Goal: Information Seeking & Learning: Learn about a topic

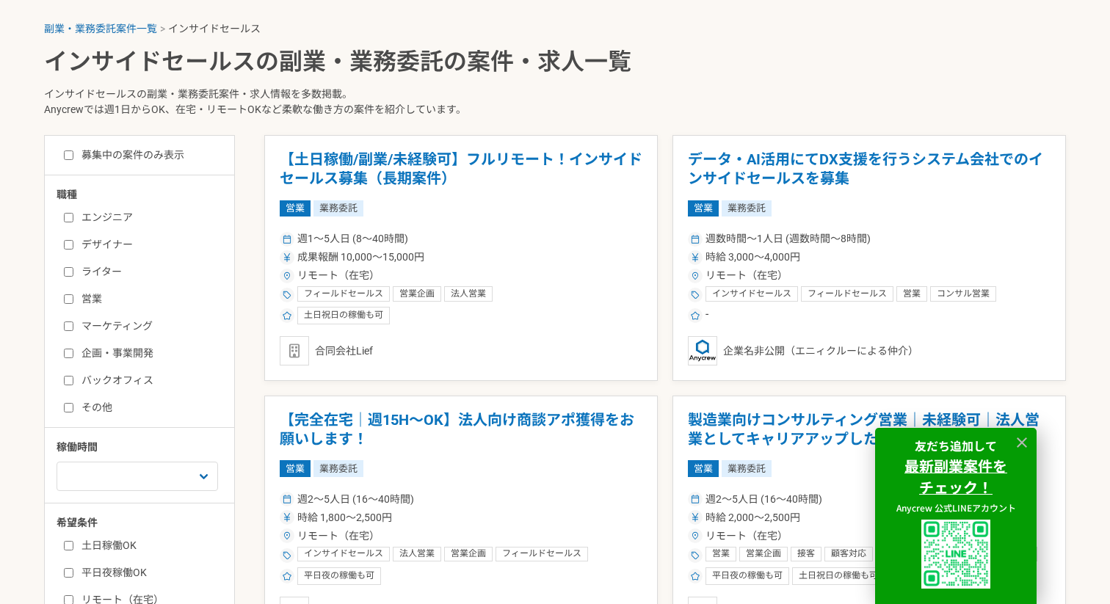
scroll to position [307, 0]
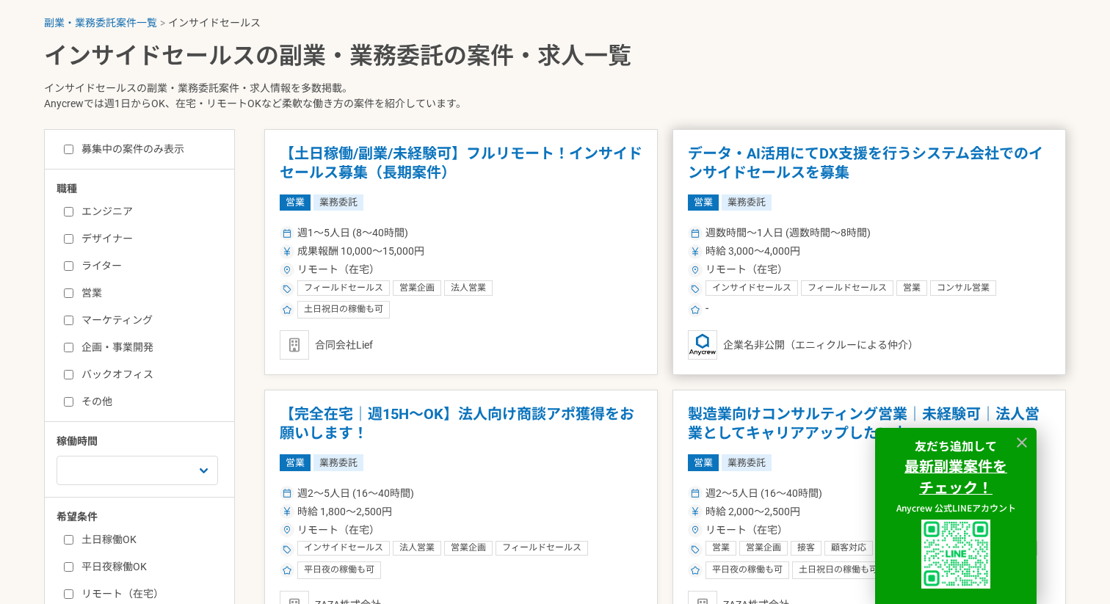
click at [872, 244] on div "時給 3,000〜4,000円" at bounding box center [869, 251] width 363 height 15
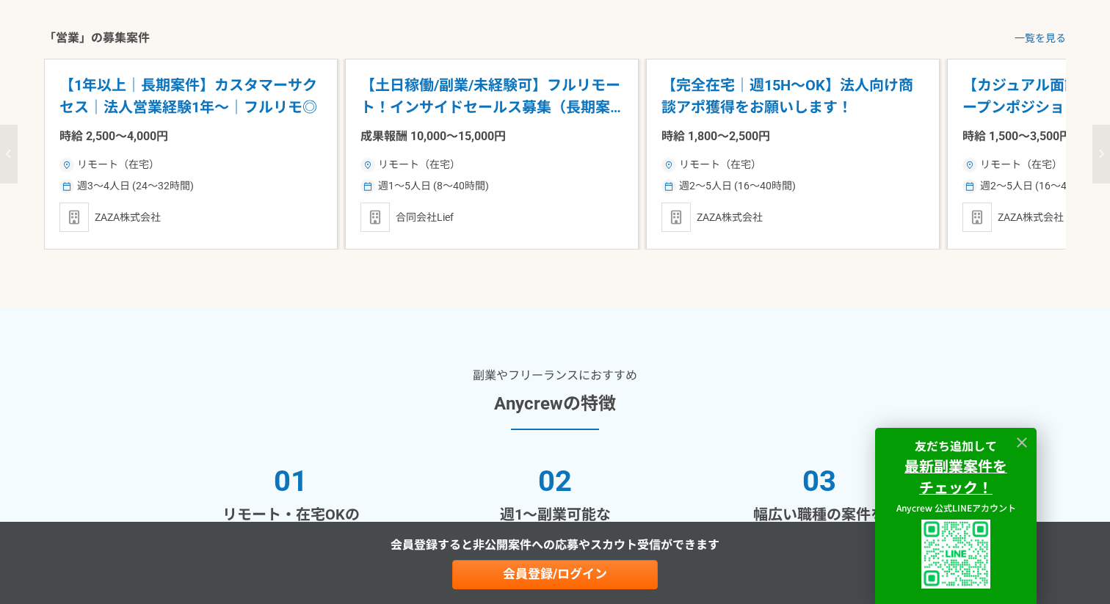
scroll to position [1800, 0]
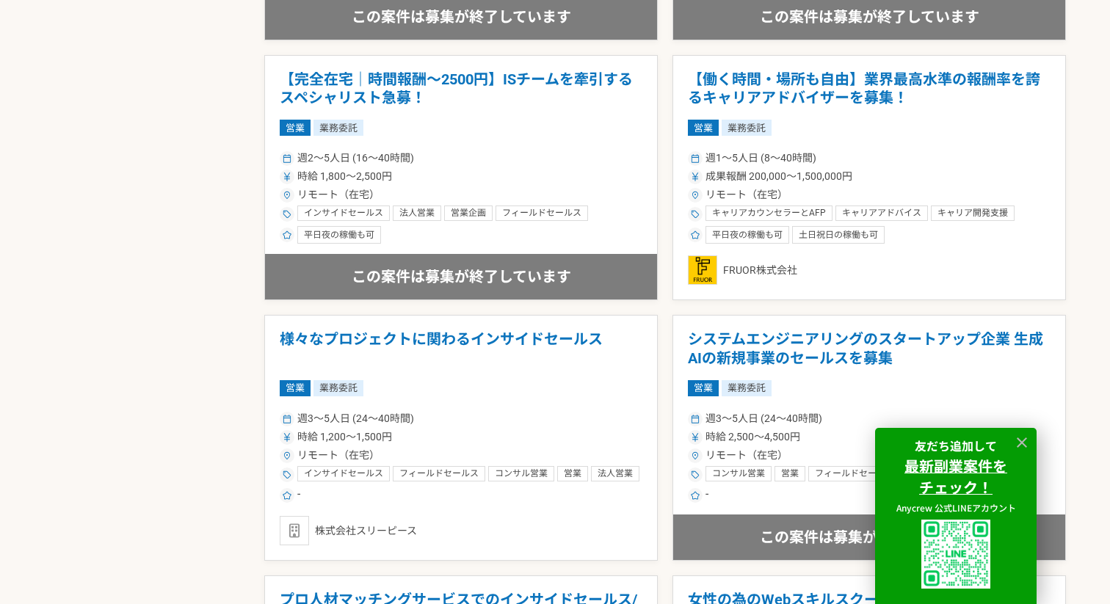
scroll to position [1414, 0]
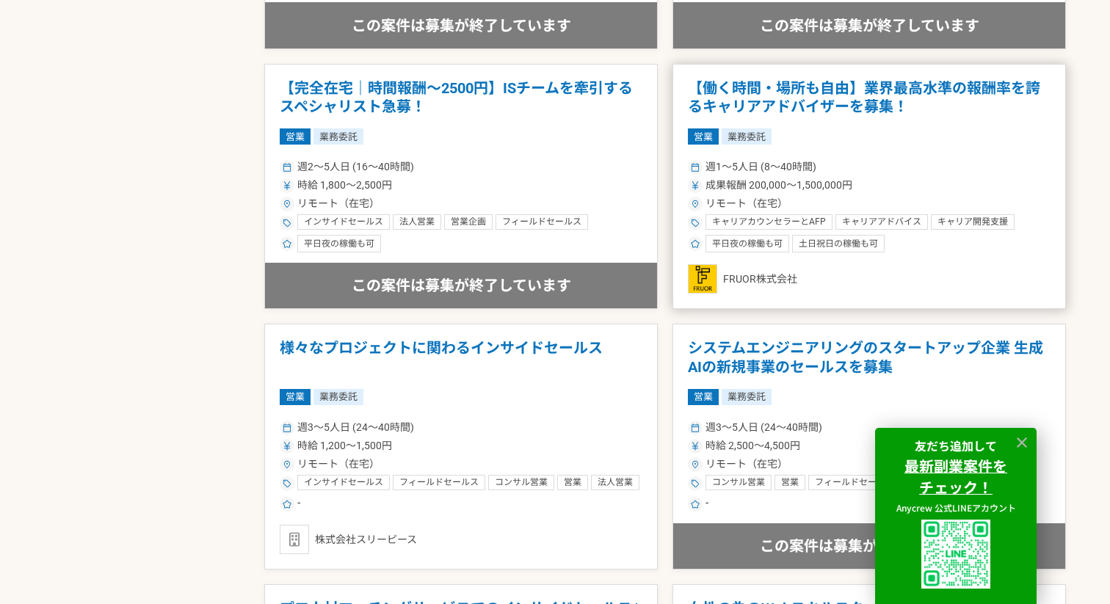
click at [910, 107] on h1 "【働く時間・場所も自由】業界最高水準の報酬率を誇るキャリアアドバイザーを募集！" at bounding box center [869, 97] width 363 height 37
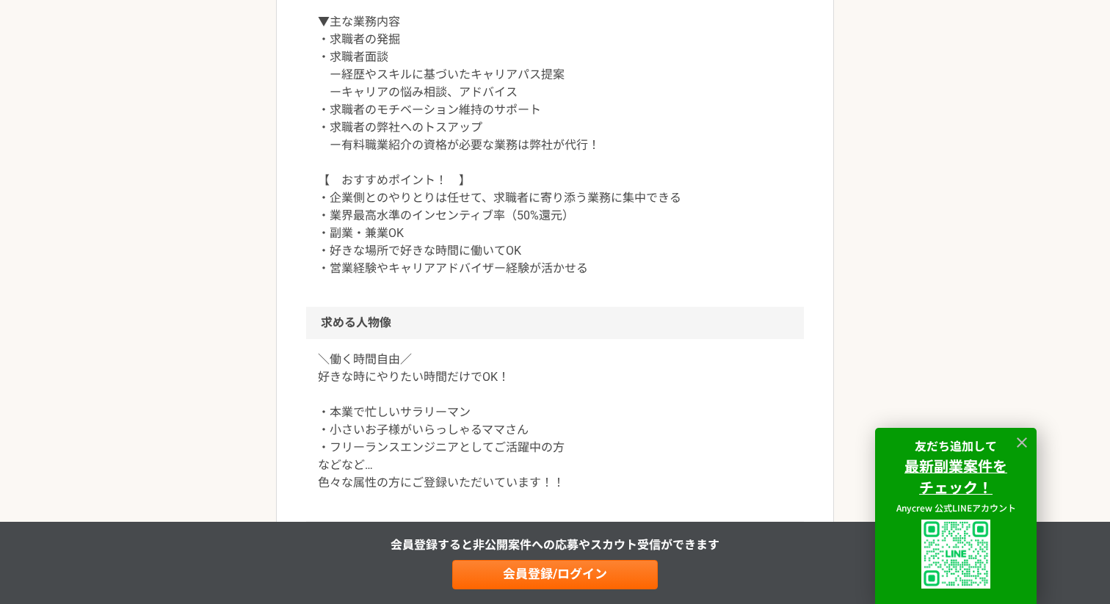
scroll to position [744, 0]
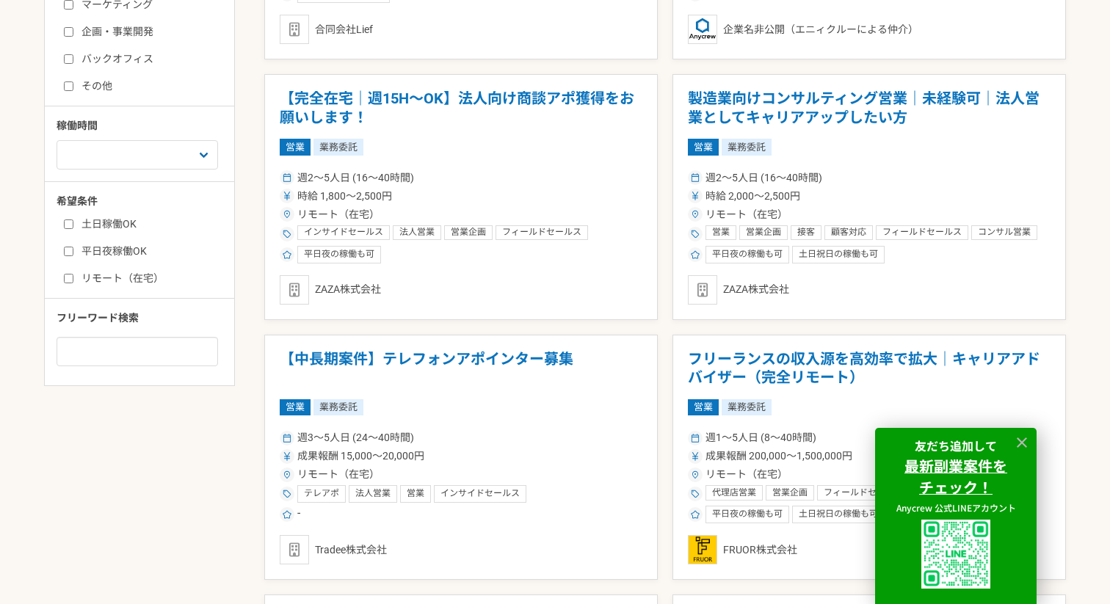
scroll to position [638, 0]
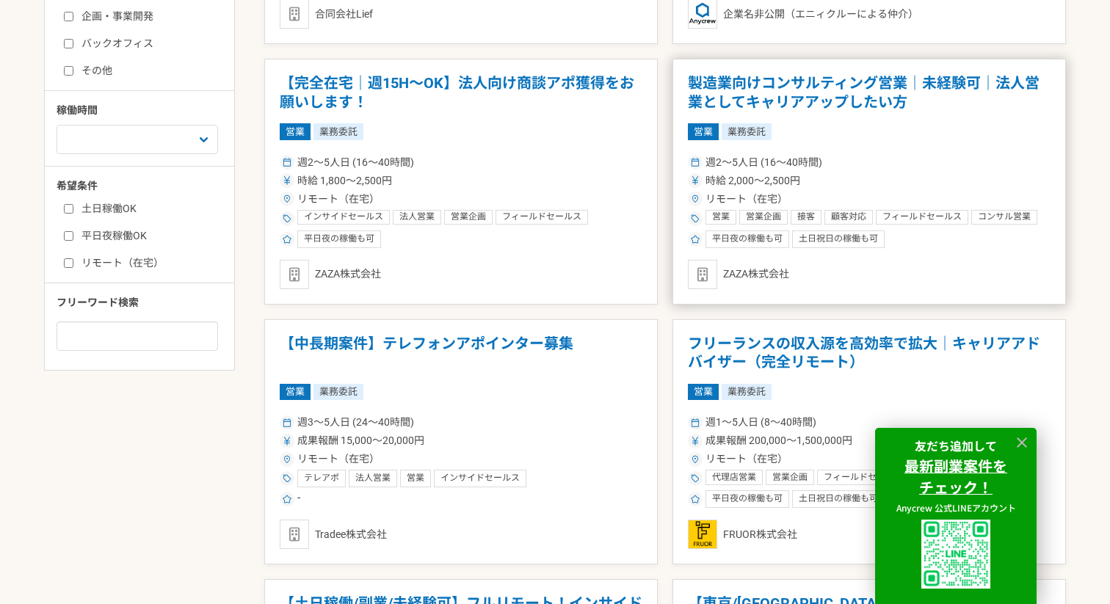
click at [877, 112] on article "製造業向けコンサルティング営業｜未経験可｜法人営業としてキャリアアップしたい方 営業 業務委託 週2〜5人日 (16〜40時間) 時給 2,000〜2,500…" at bounding box center [870, 182] width 394 height 246
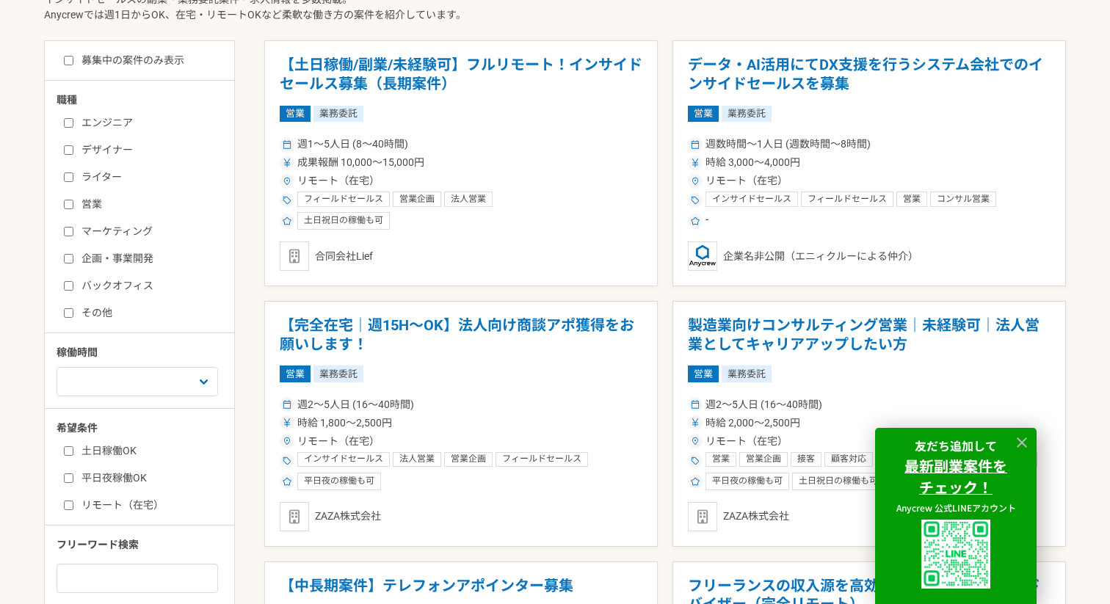
scroll to position [419, 0]
